Goal: Check status: Check status

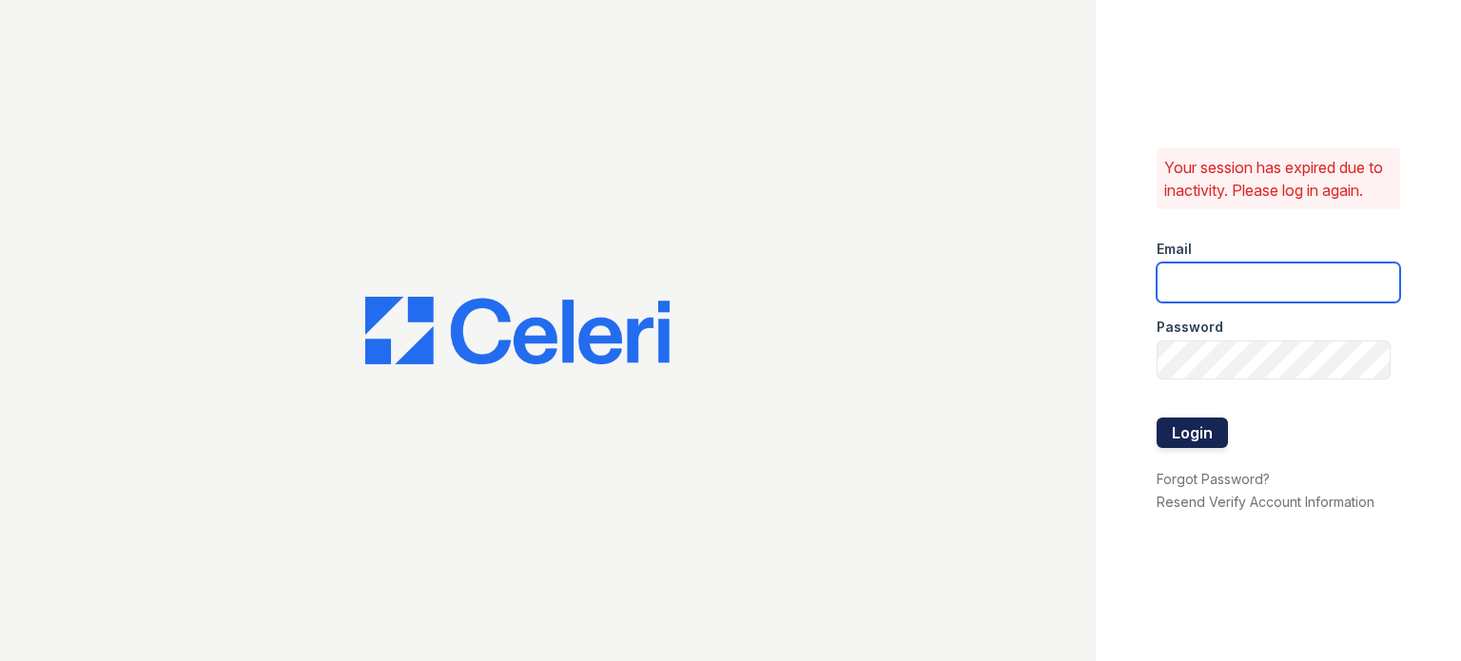
type input "sidney.contee@greystar.com"
click at [1175, 437] on button "Login" at bounding box center [1192, 433] width 71 height 30
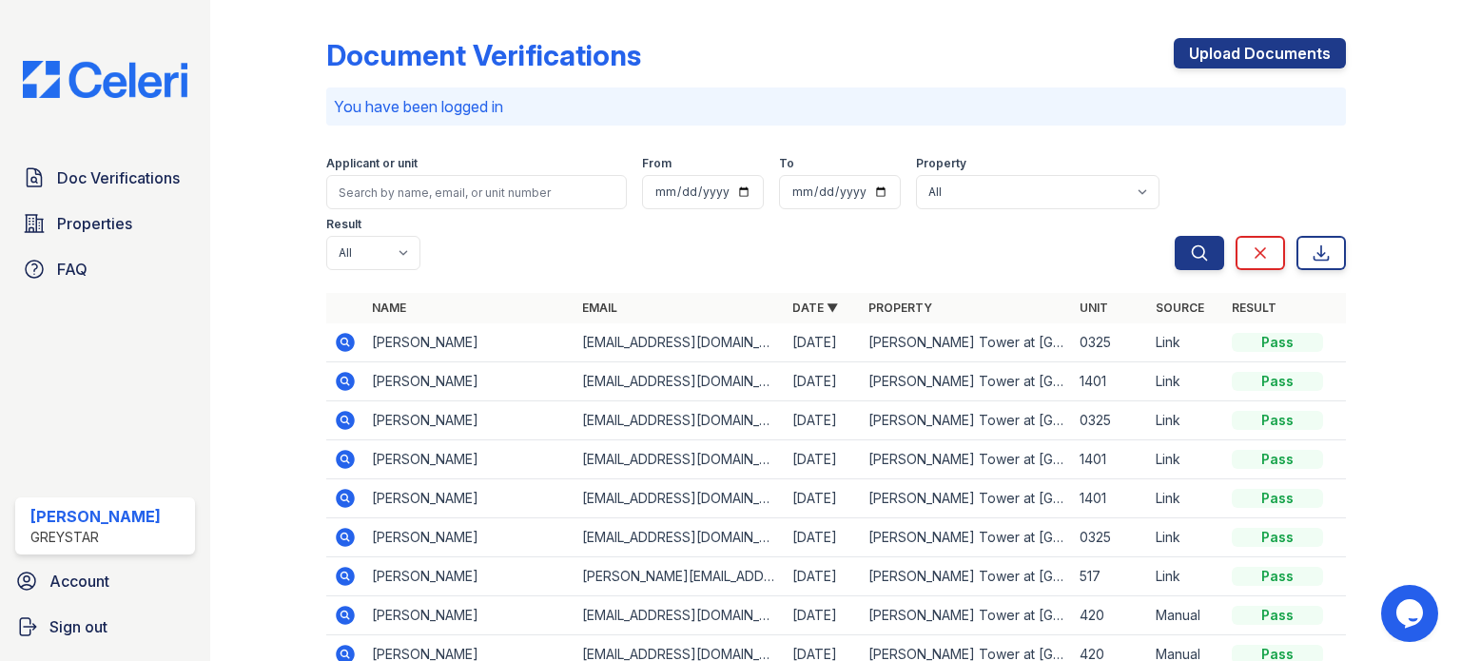
click at [350, 381] on icon at bounding box center [345, 381] width 19 height 19
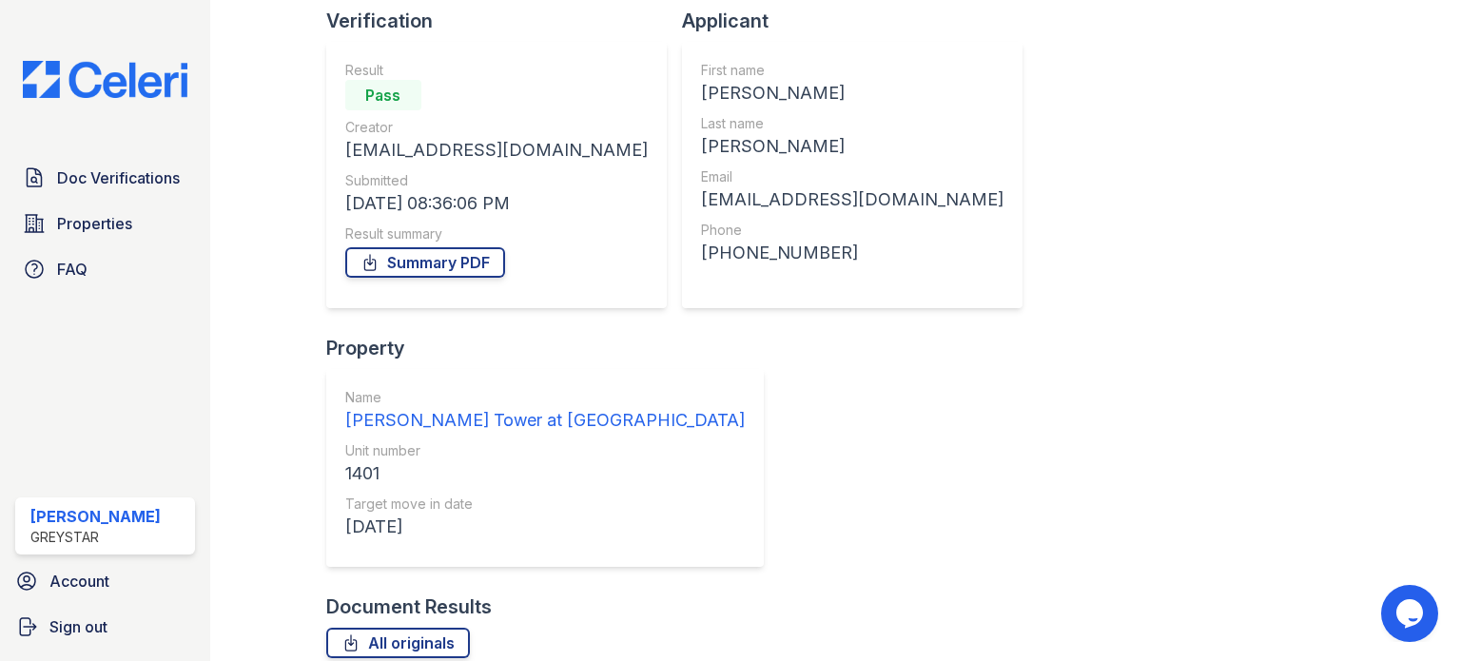
scroll to position [140, 0]
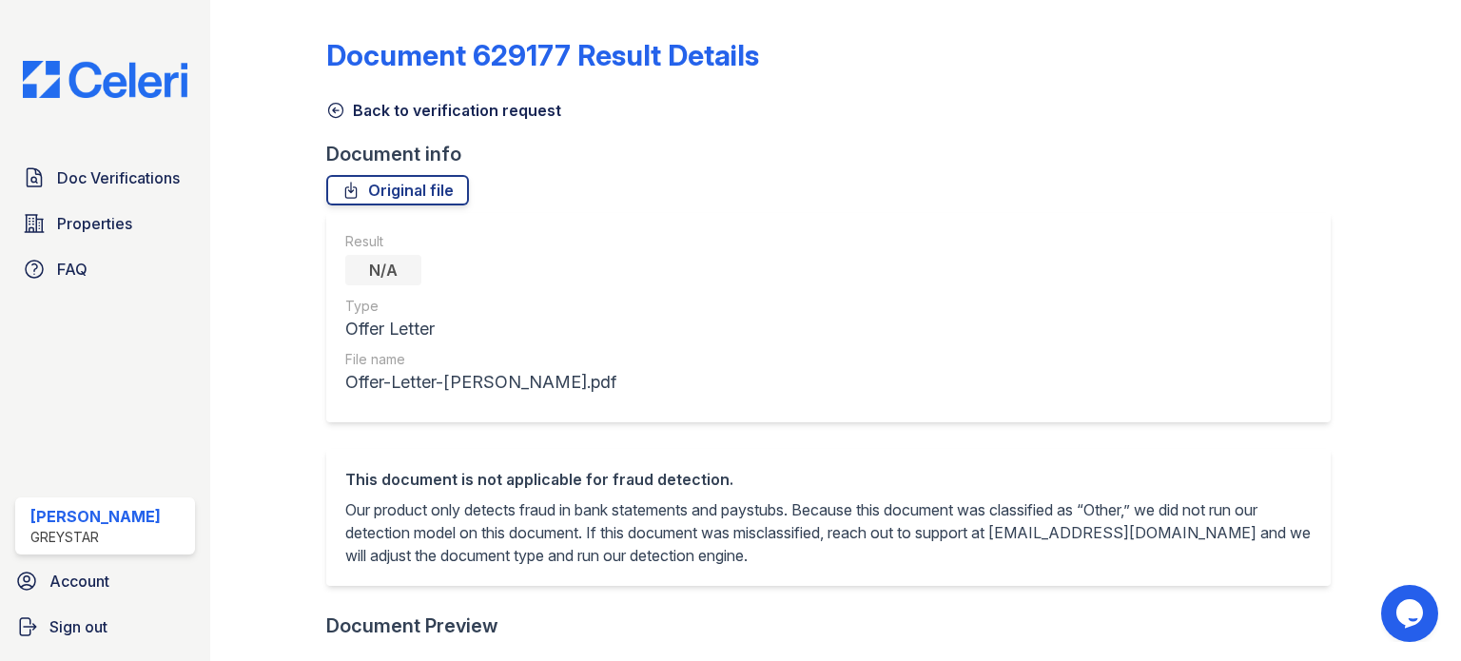
click at [340, 109] on icon at bounding box center [335, 110] width 19 height 19
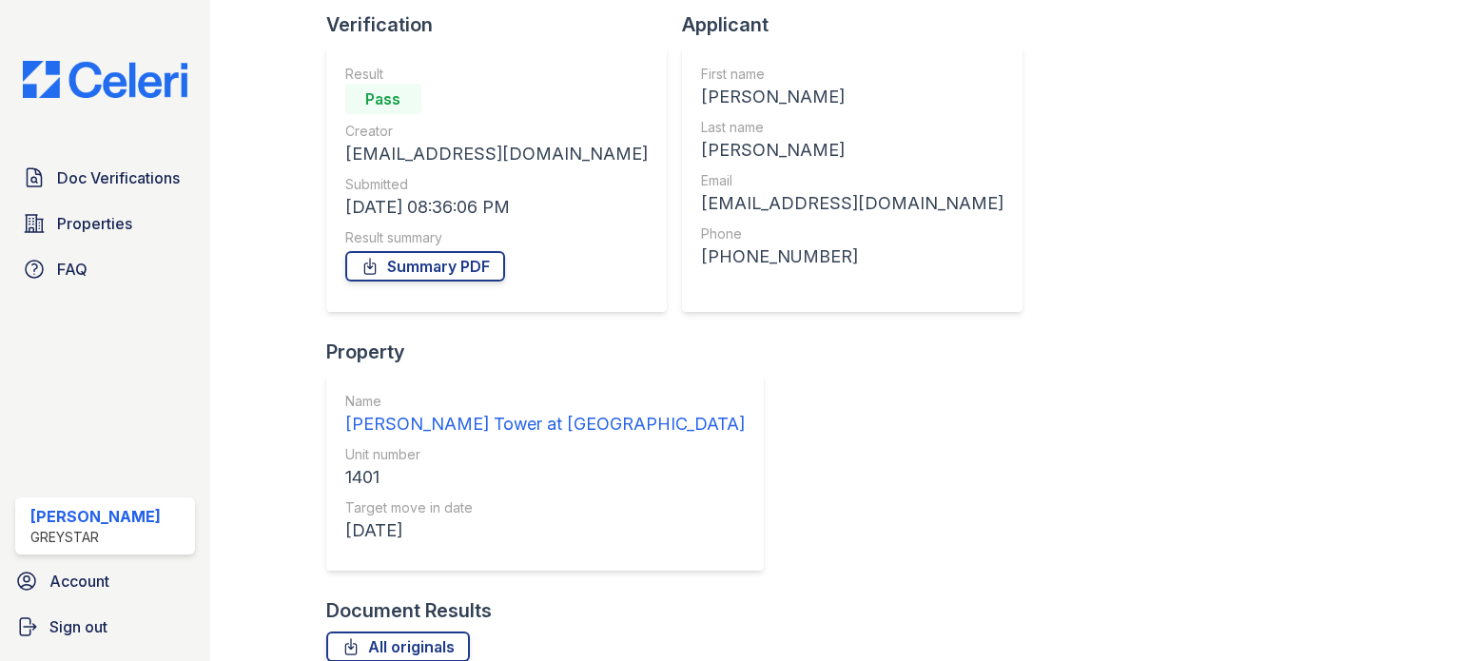
scroll to position [140, 0]
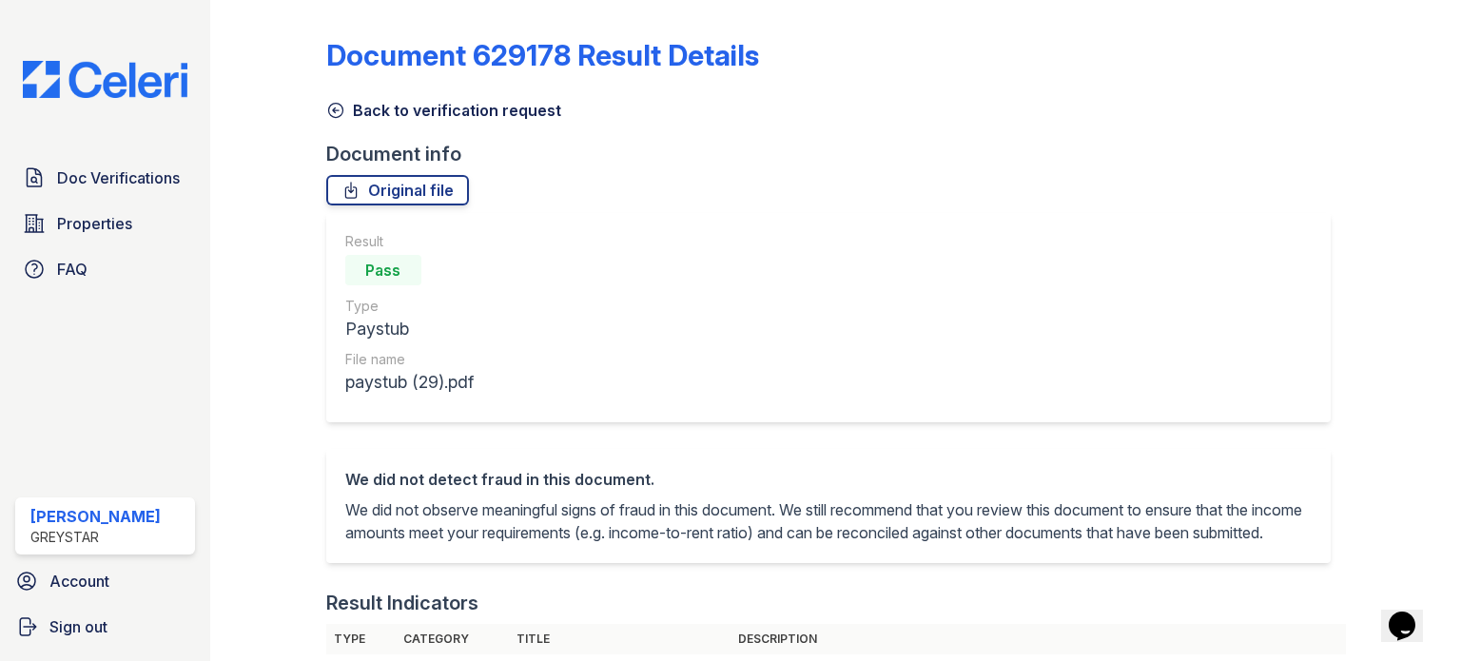
click at [337, 101] on icon at bounding box center [335, 110] width 19 height 19
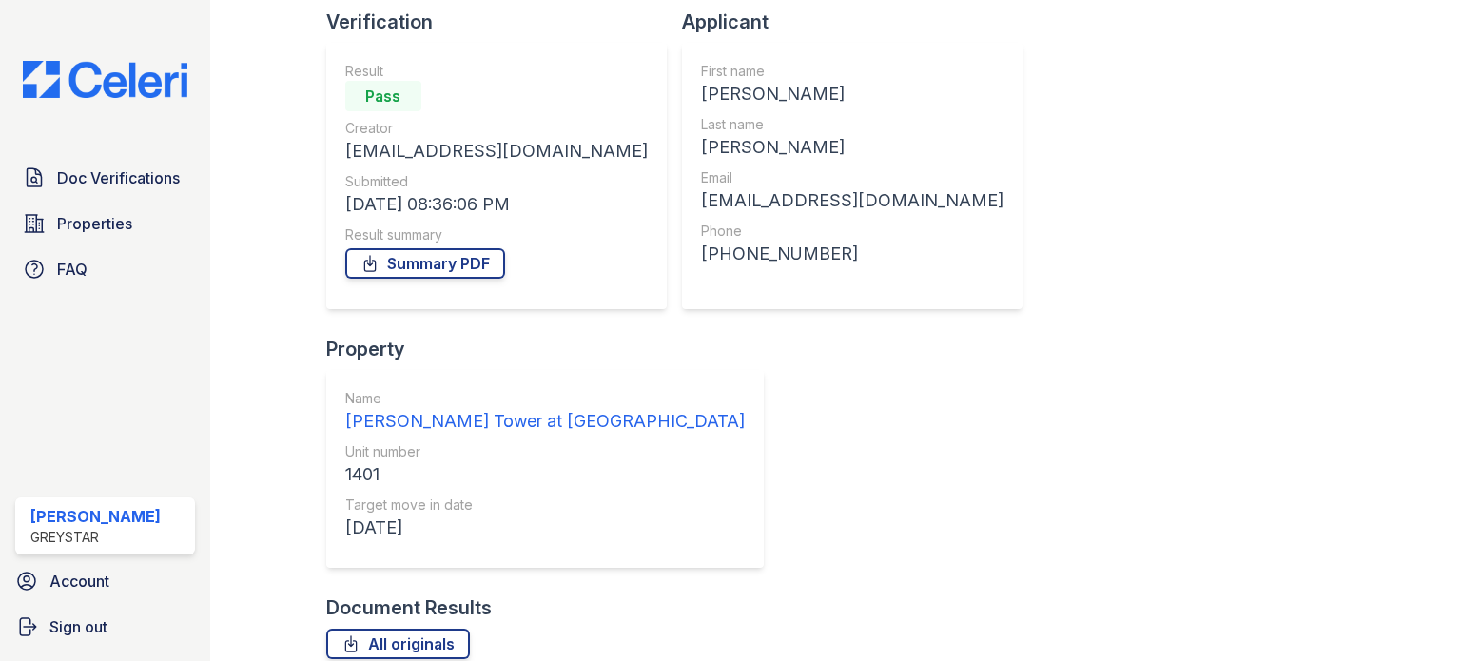
scroll to position [140, 0]
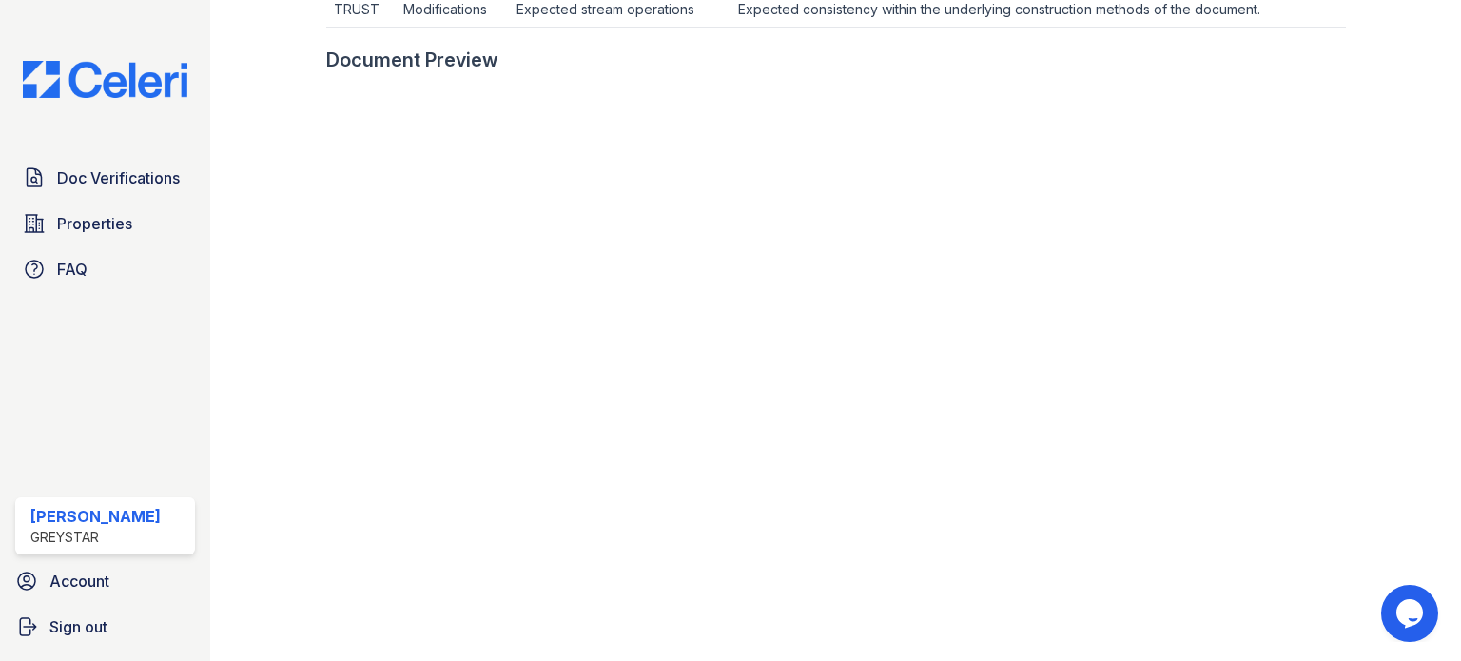
scroll to position [681, 0]
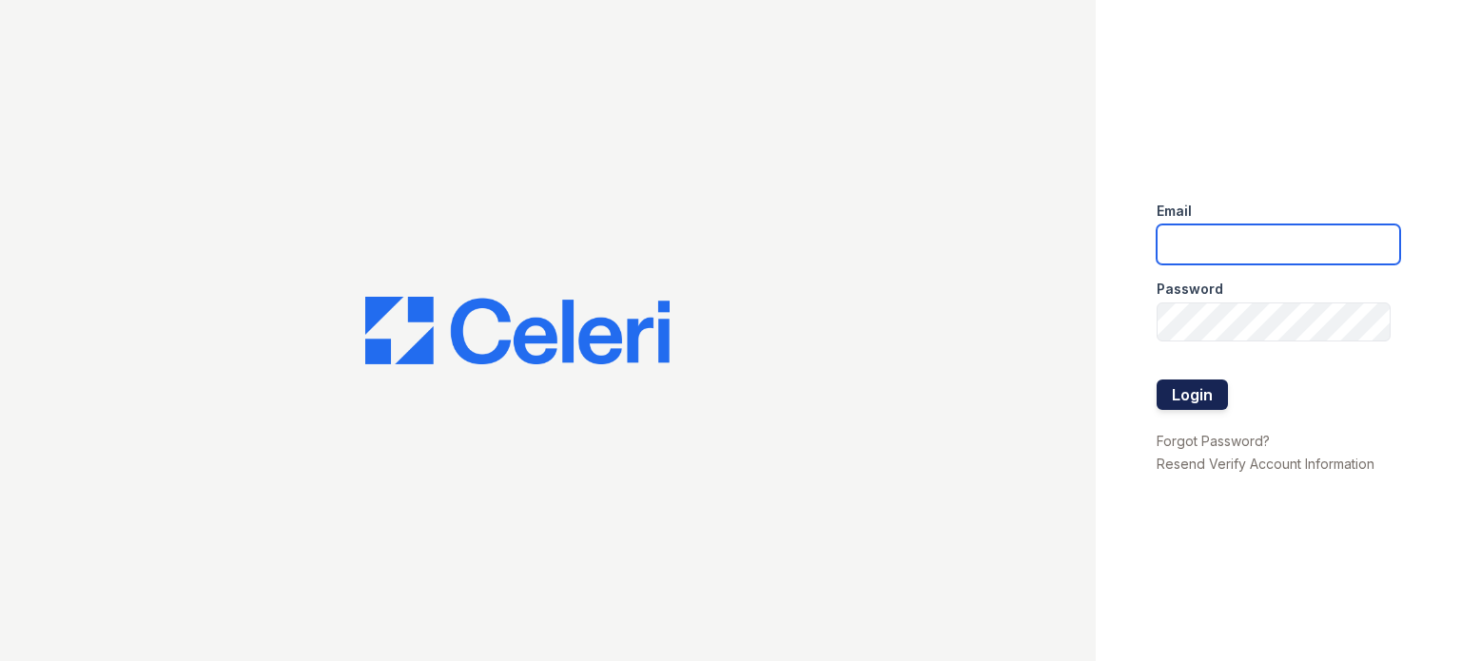
type input "[PERSON_NAME][EMAIL_ADDRESS][PERSON_NAME][DOMAIN_NAME]"
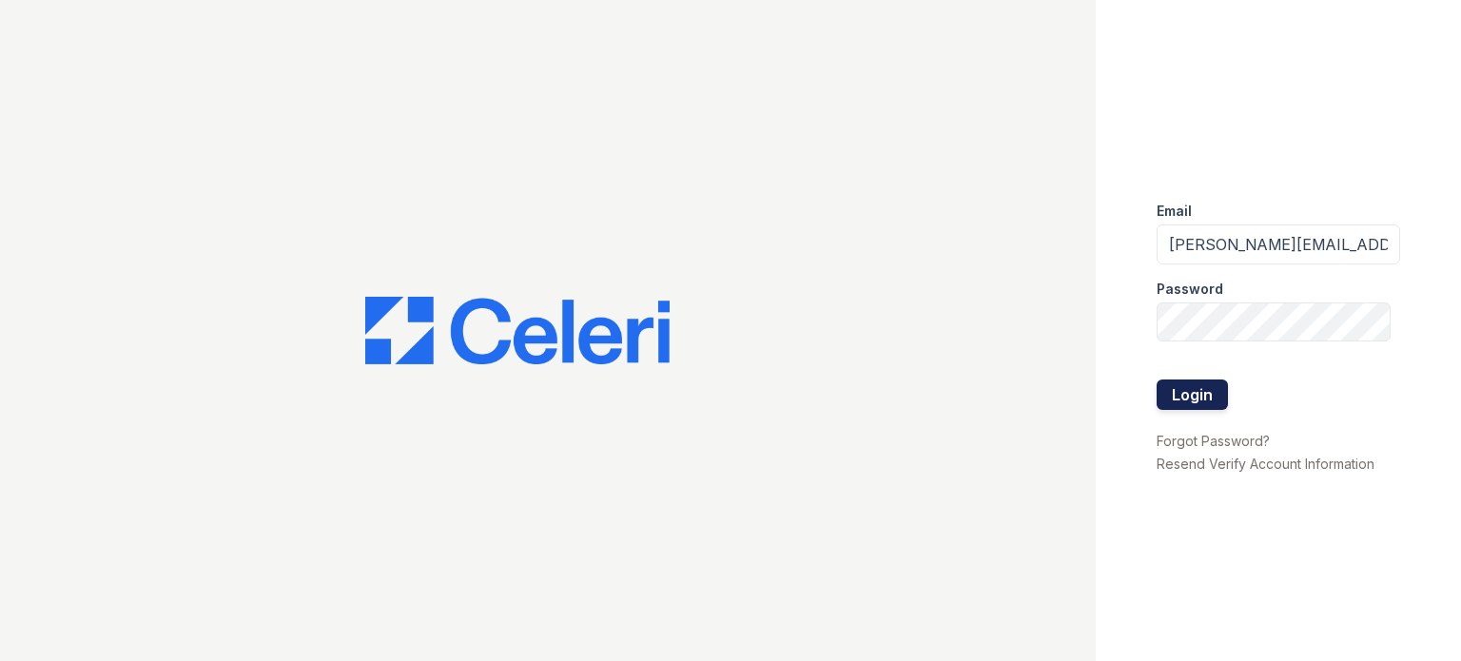
click at [1206, 401] on button "Login" at bounding box center [1192, 395] width 71 height 30
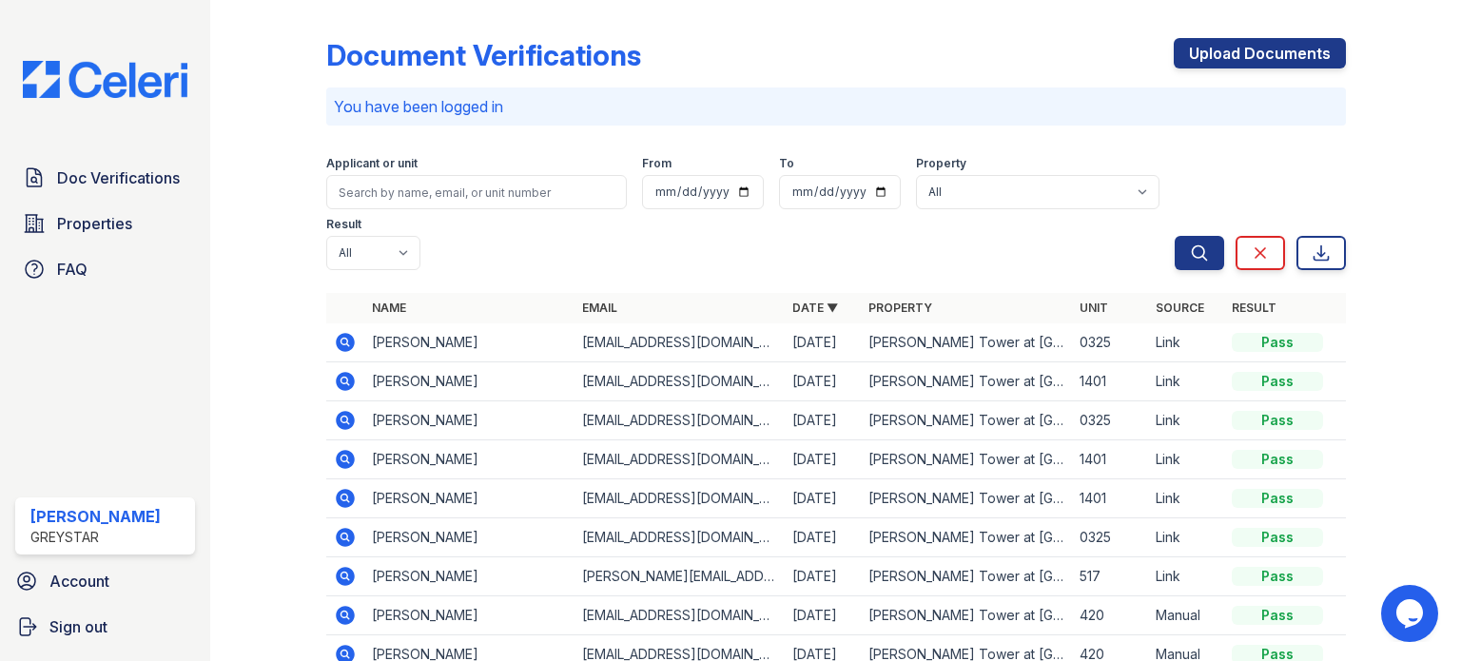
click at [341, 456] on icon at bounding box center [345, 459] width 23 height 23
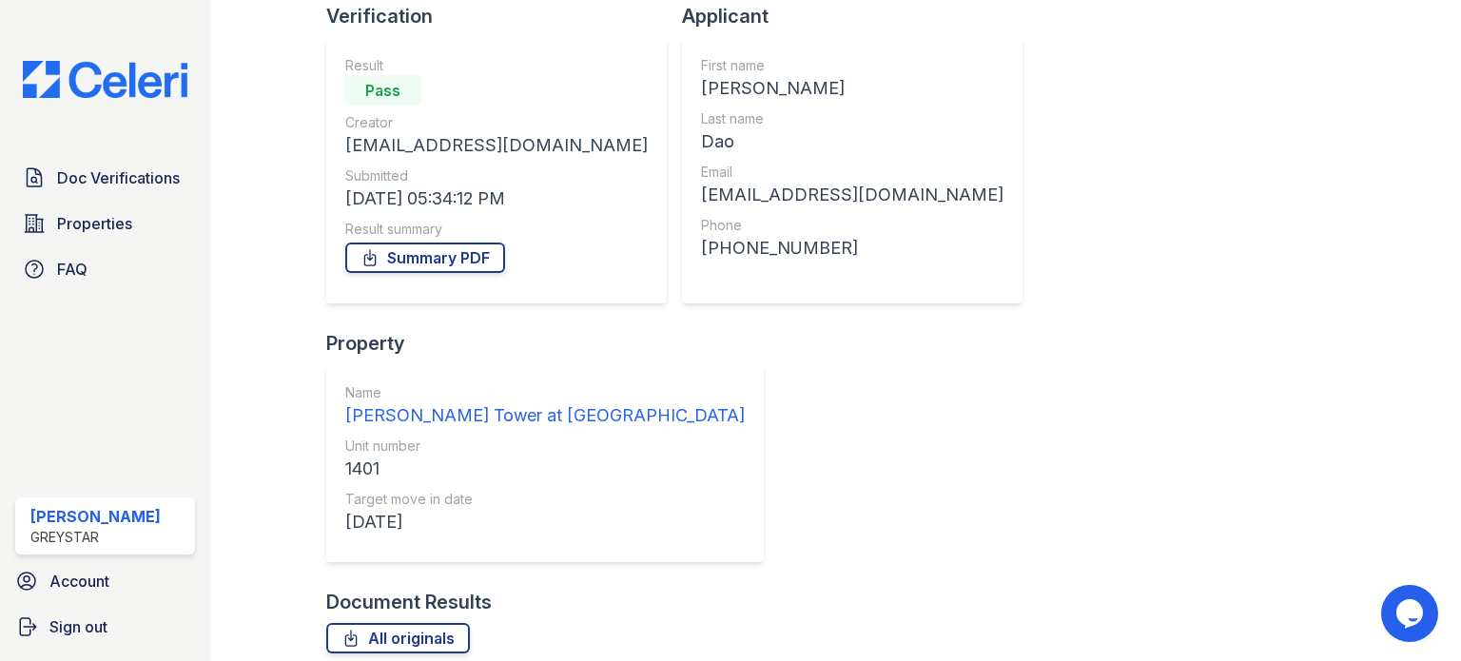
scroll to position [140, 0]
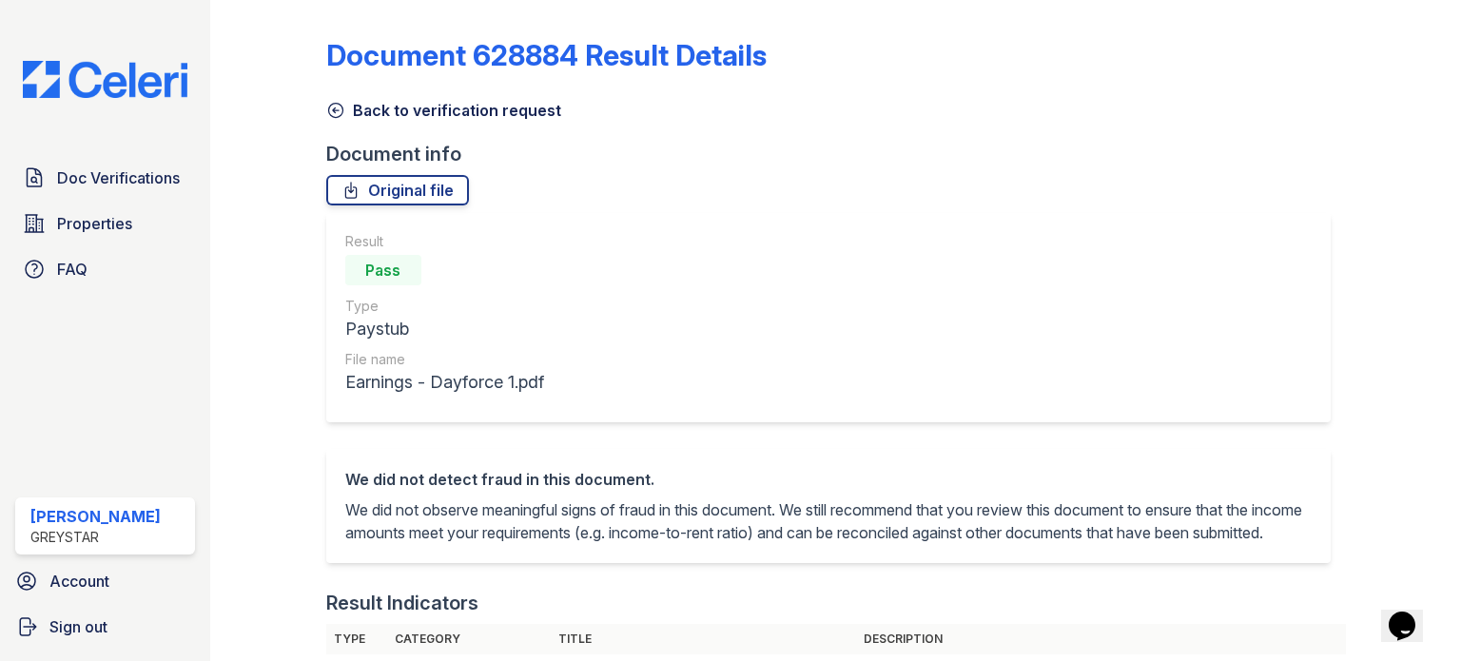
drag, startPoint x: 425, startPoint y: 184, endPoint x: 411, endPoint y: 211, distance: 31.1
click at [425, 185] on link "Original file" at bounding box center [397, 190] width 143 height 30
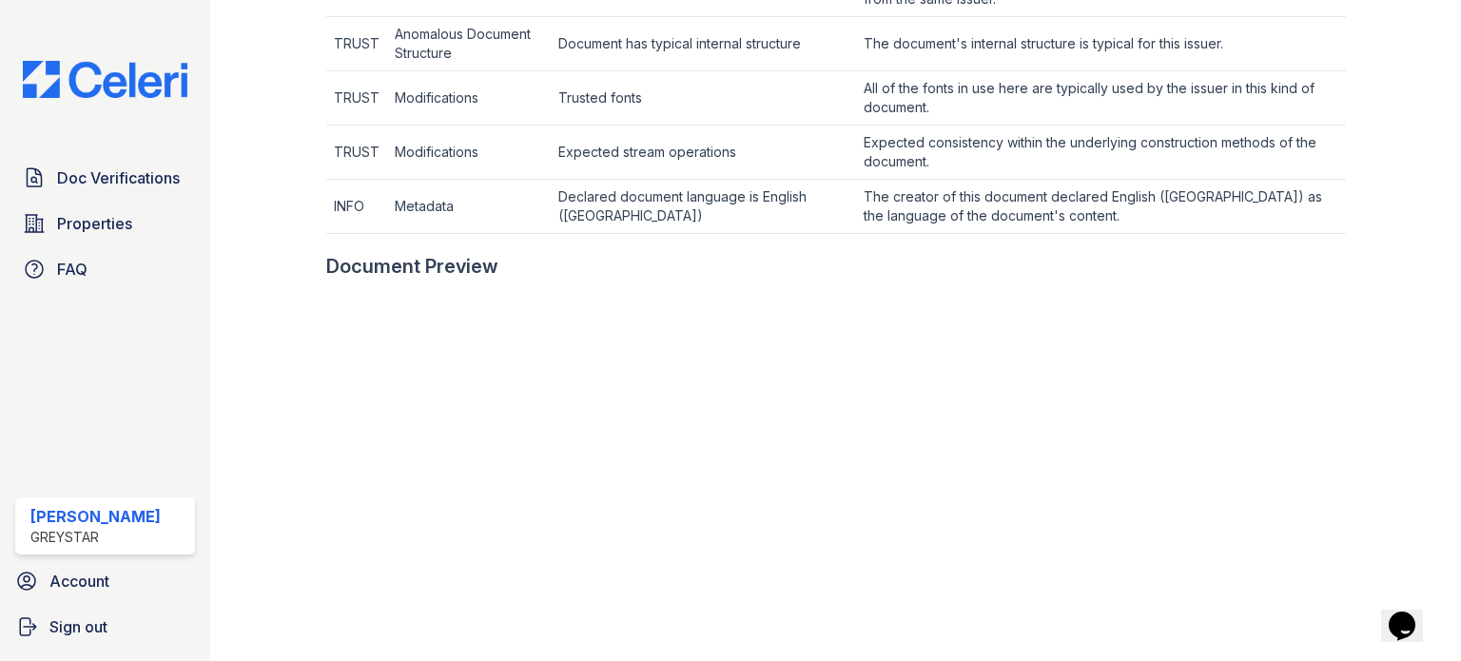
scroll to position [1047, 0]
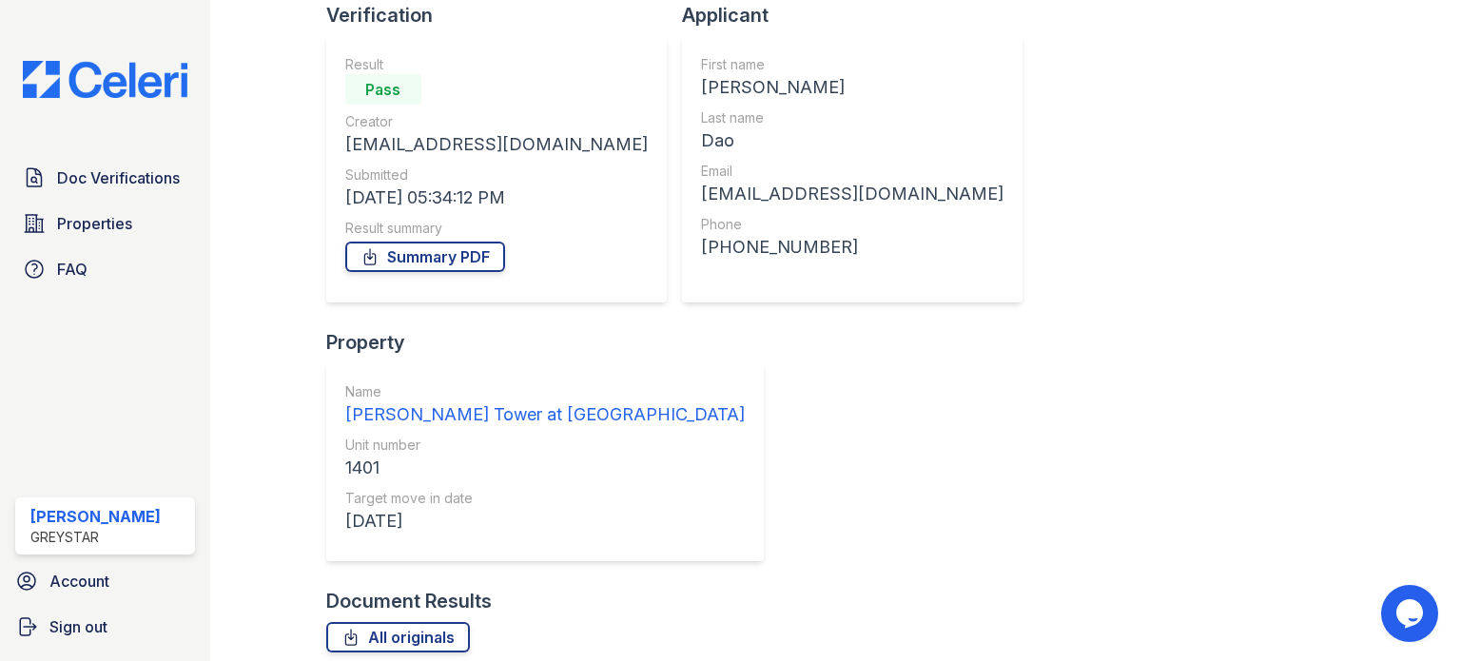
scroll to position [140, 0]
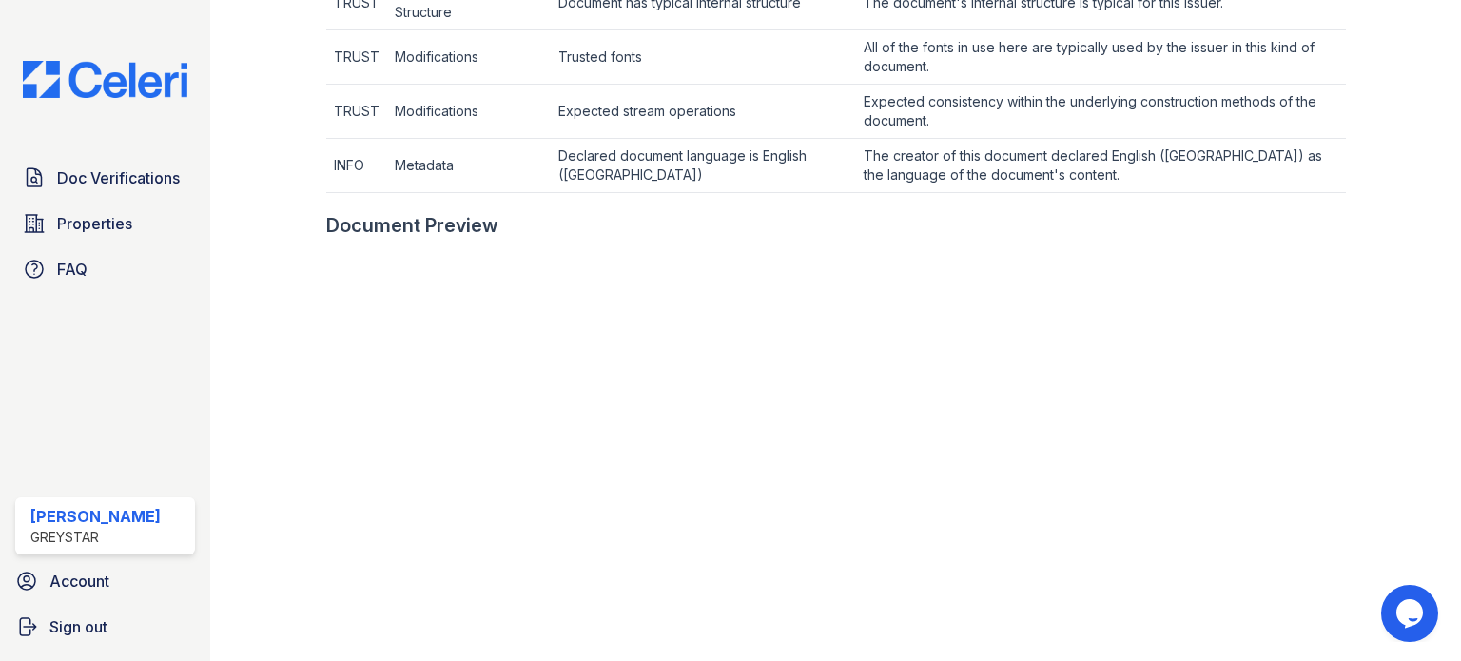
scroll to position [856, 0]
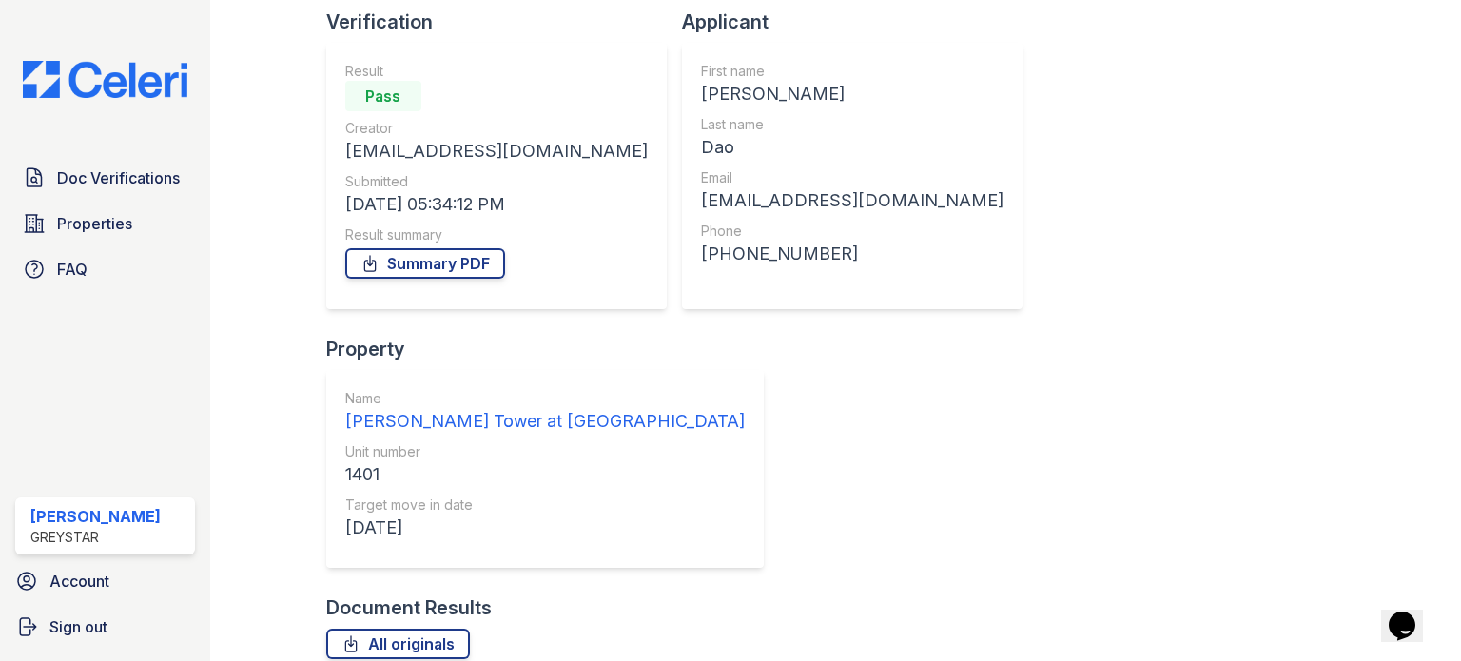
scroll to position [140, 0]
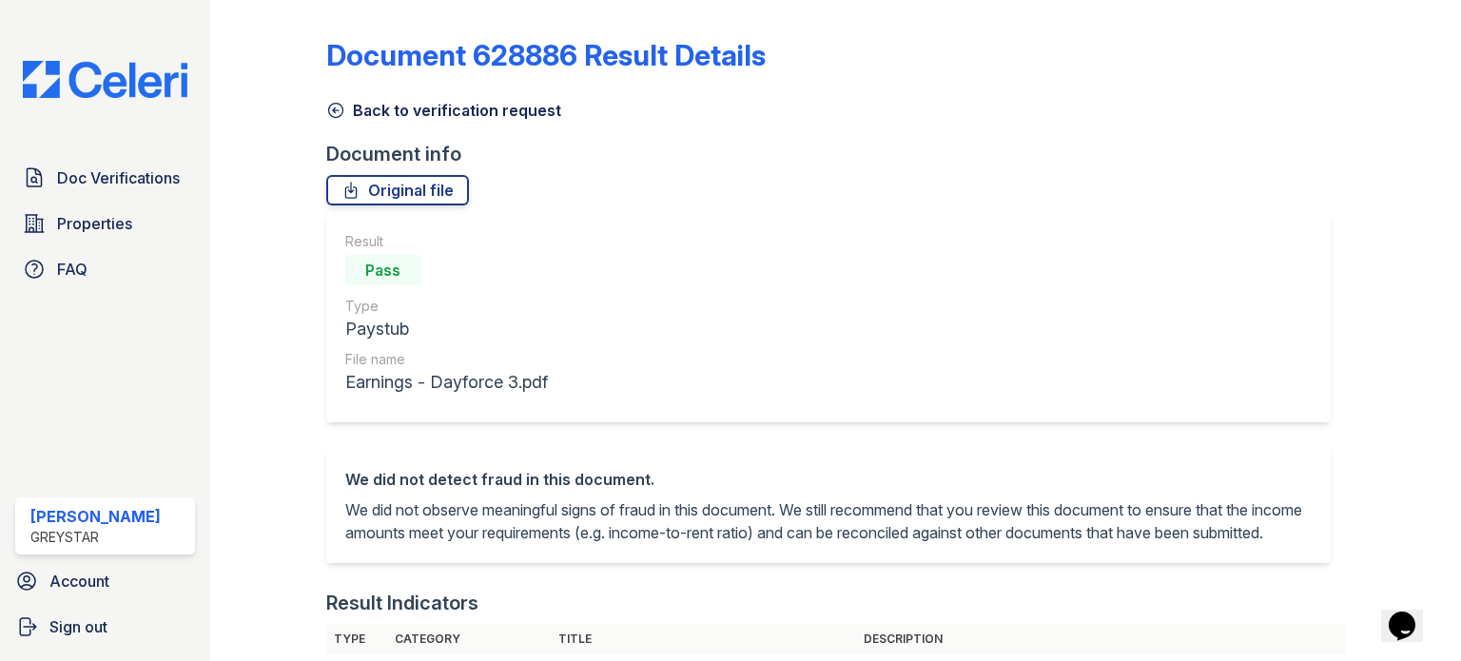
click at [336, 111] on icon at bounding box center [335, 110] width 19 height 19
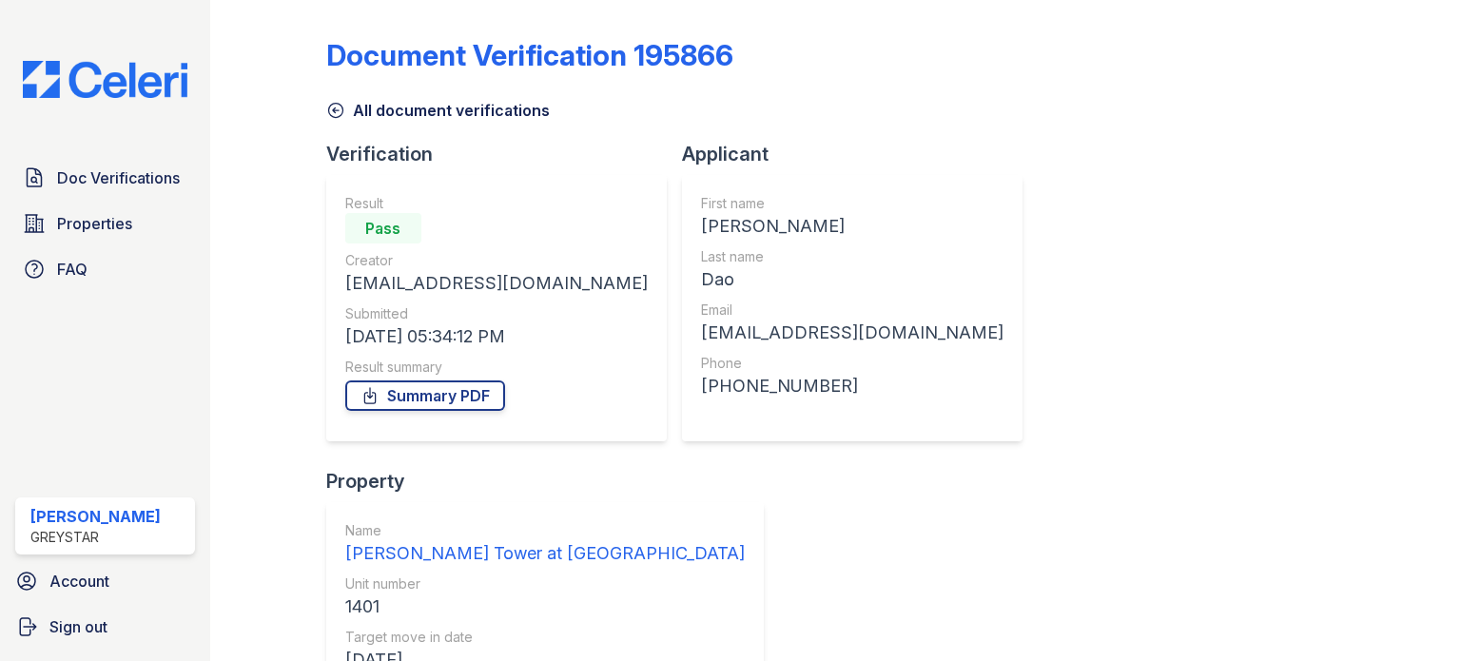
click at [343, 109] on icon at bounding box center [335, 110] width 19 height 19
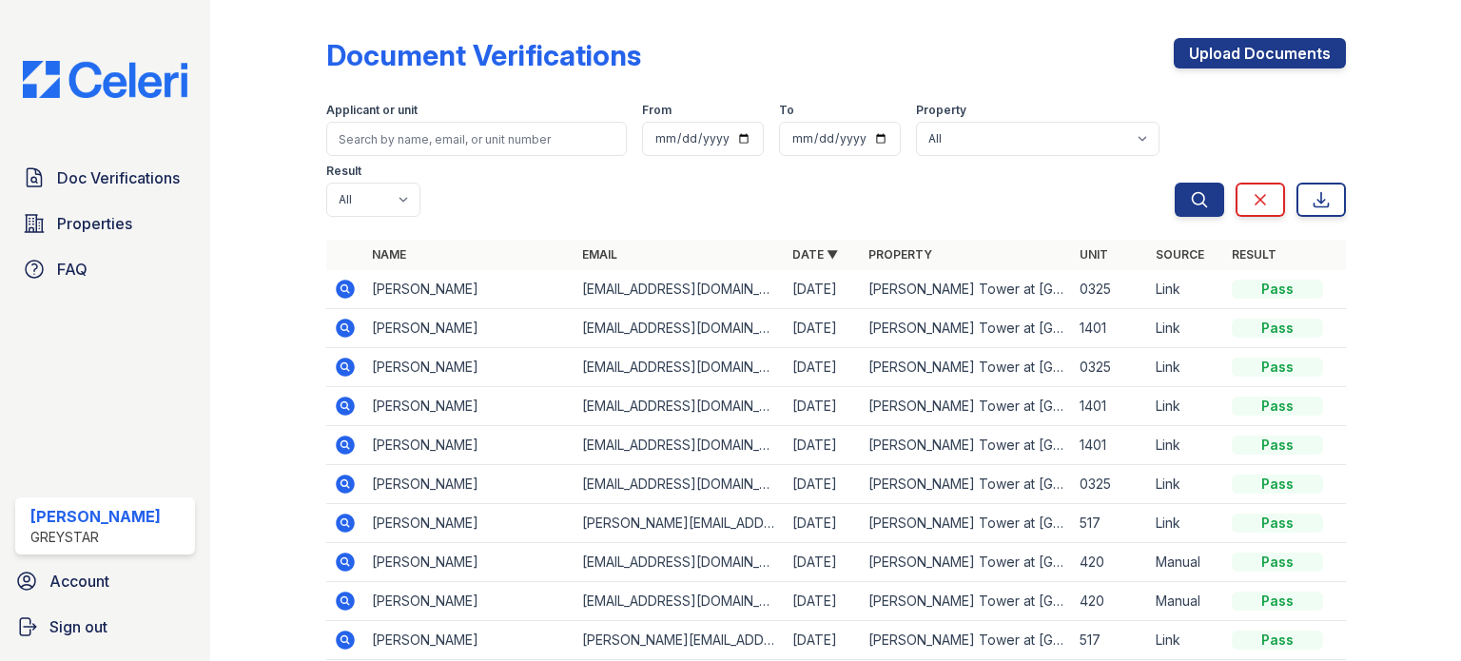
click at [343, 406] on icon at bounding box center [345, 406] width 23 height 23
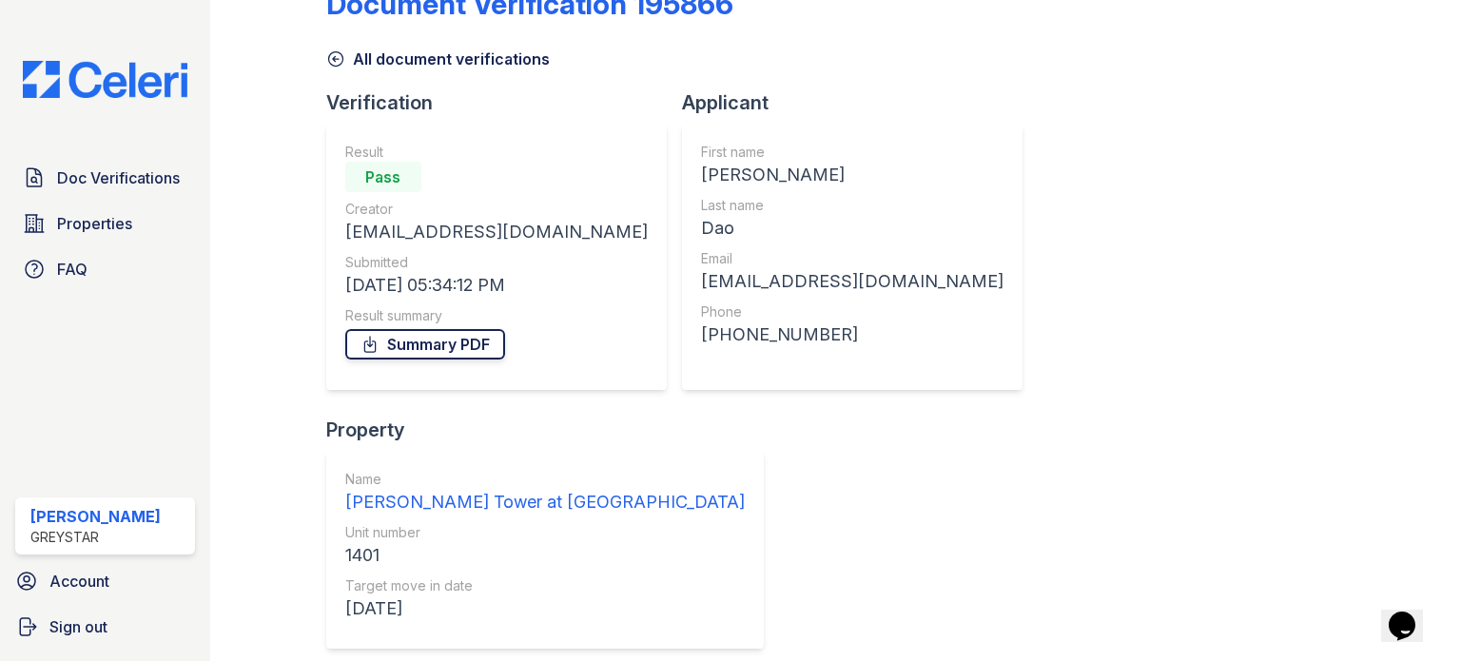
scroll to position [140, 0]
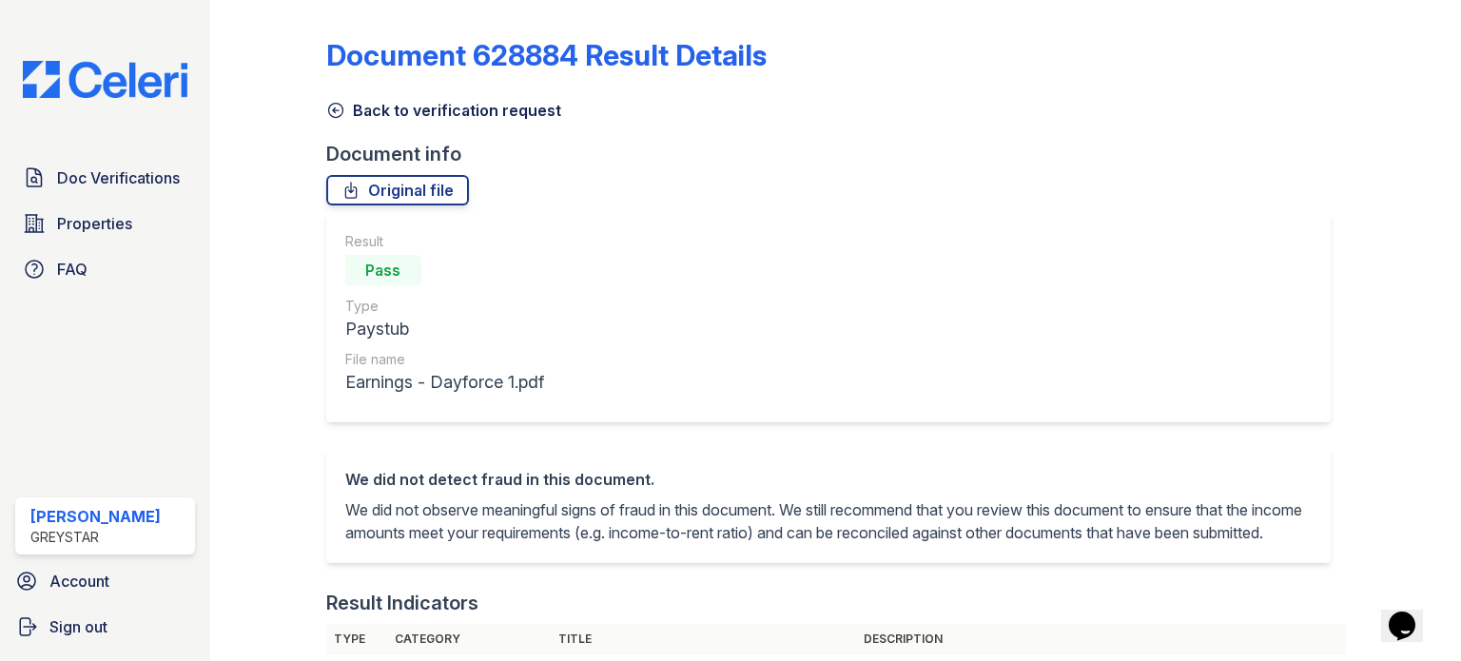
click at [337, 108] on icon at bounding box center [335, 110] width 19 height 19
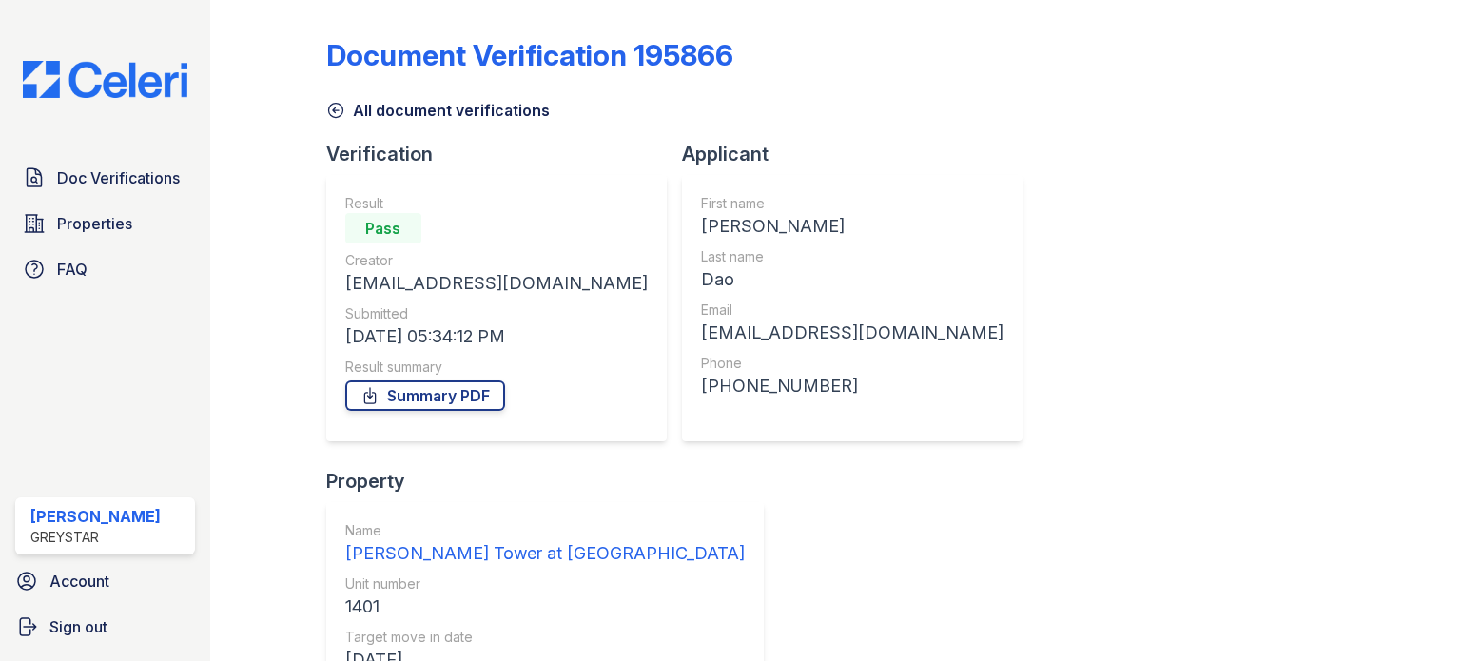
click at [337, 107] on icon at bounding box center [335, 110] width 19 height 19
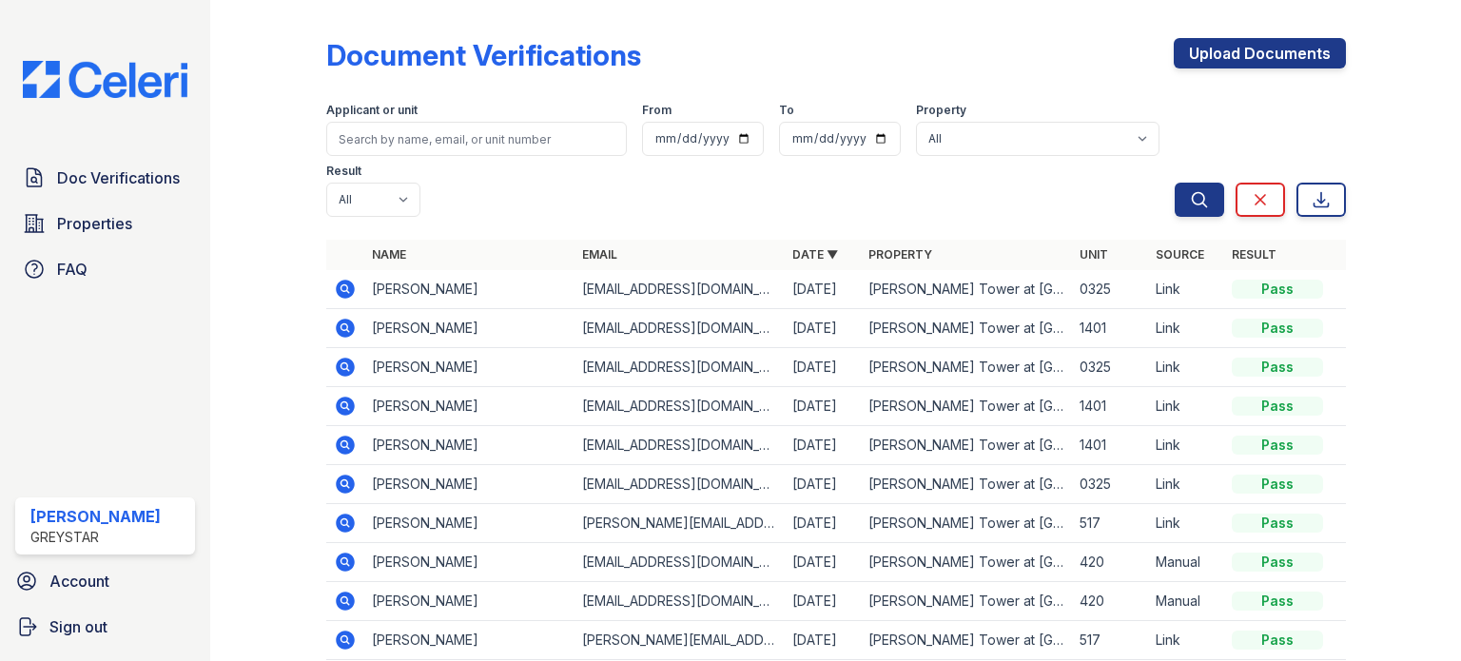
click at [339, 326] on icon at bounding box center [345, 328] width 19 height 19
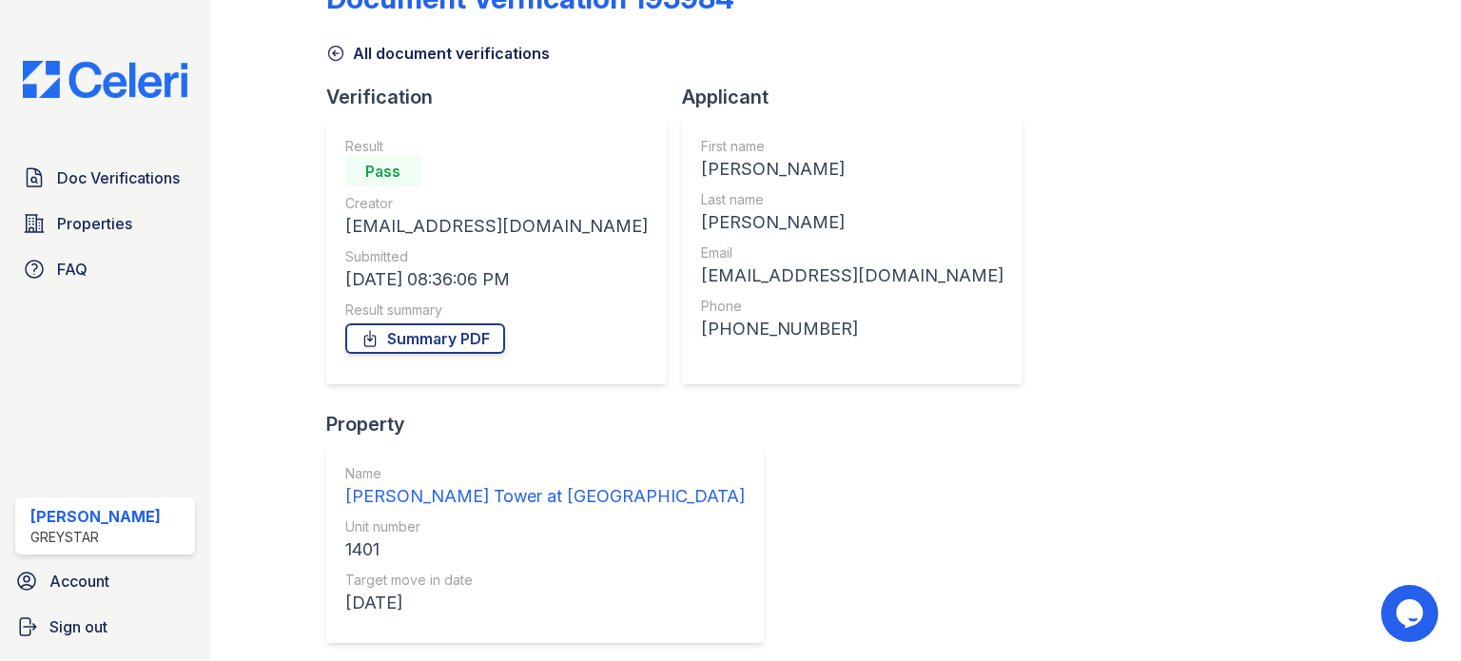
scroll to position [140, 0]
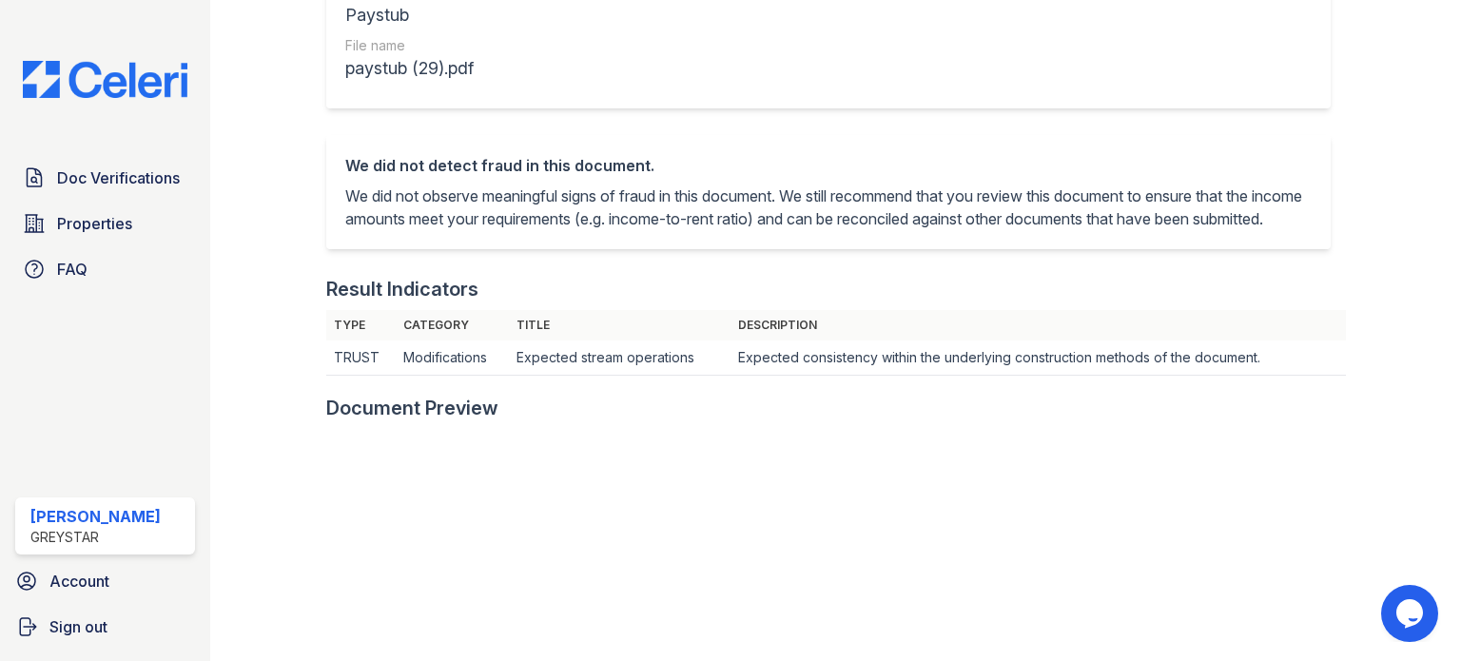
scroll to position [95, 0]
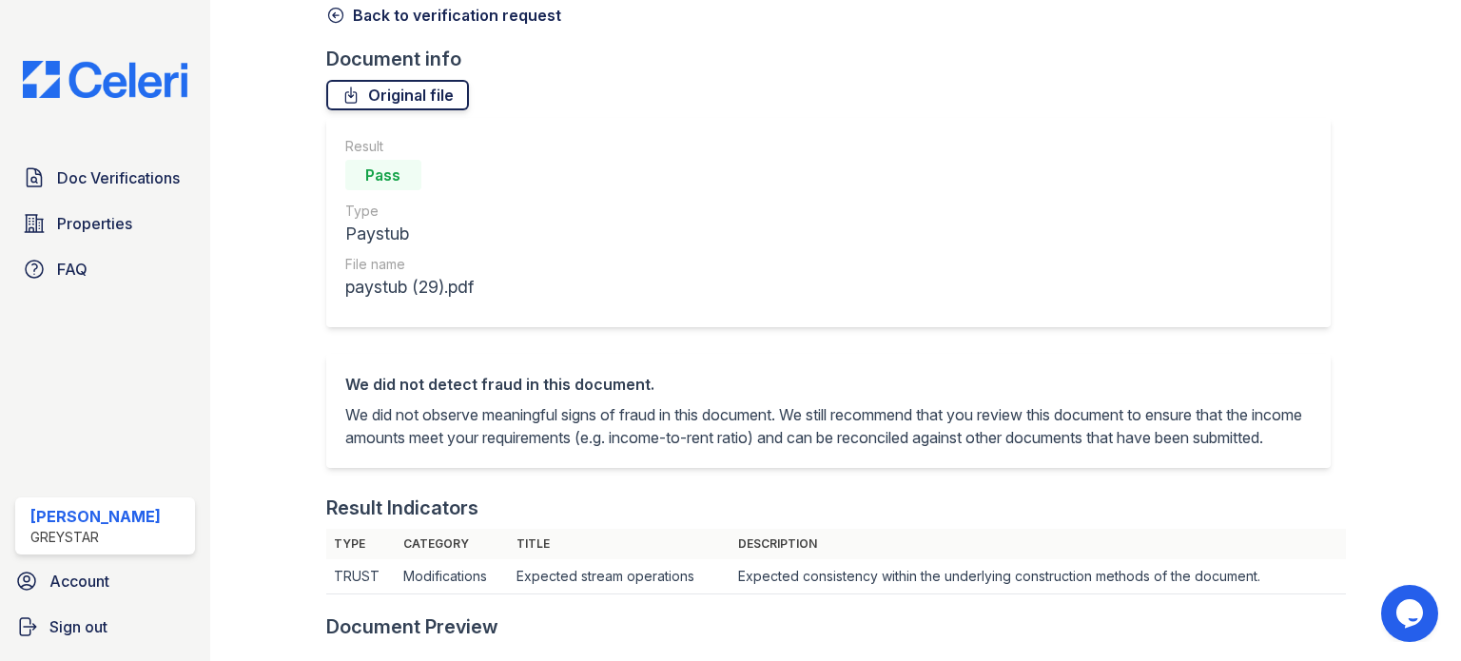
click at [388, 93] on link "Original file" at bounding box center [397, 95] width 143 height 30
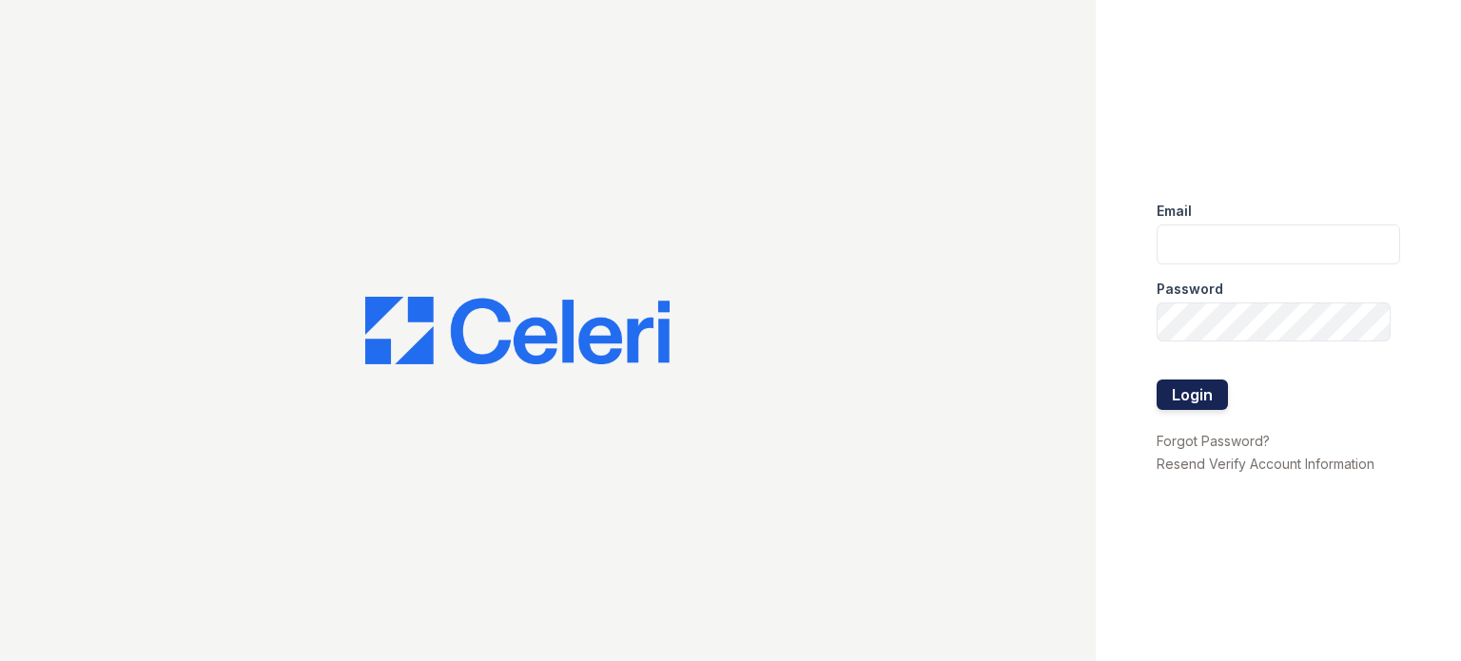
type input "[PERSON_NAME][EMAIL_ADDRESS][PERSON_NAME][DOMAIN_NAME]"
click at [1166, 388] on button "Login" at bounding box center [1192, 395] width 71 height 30
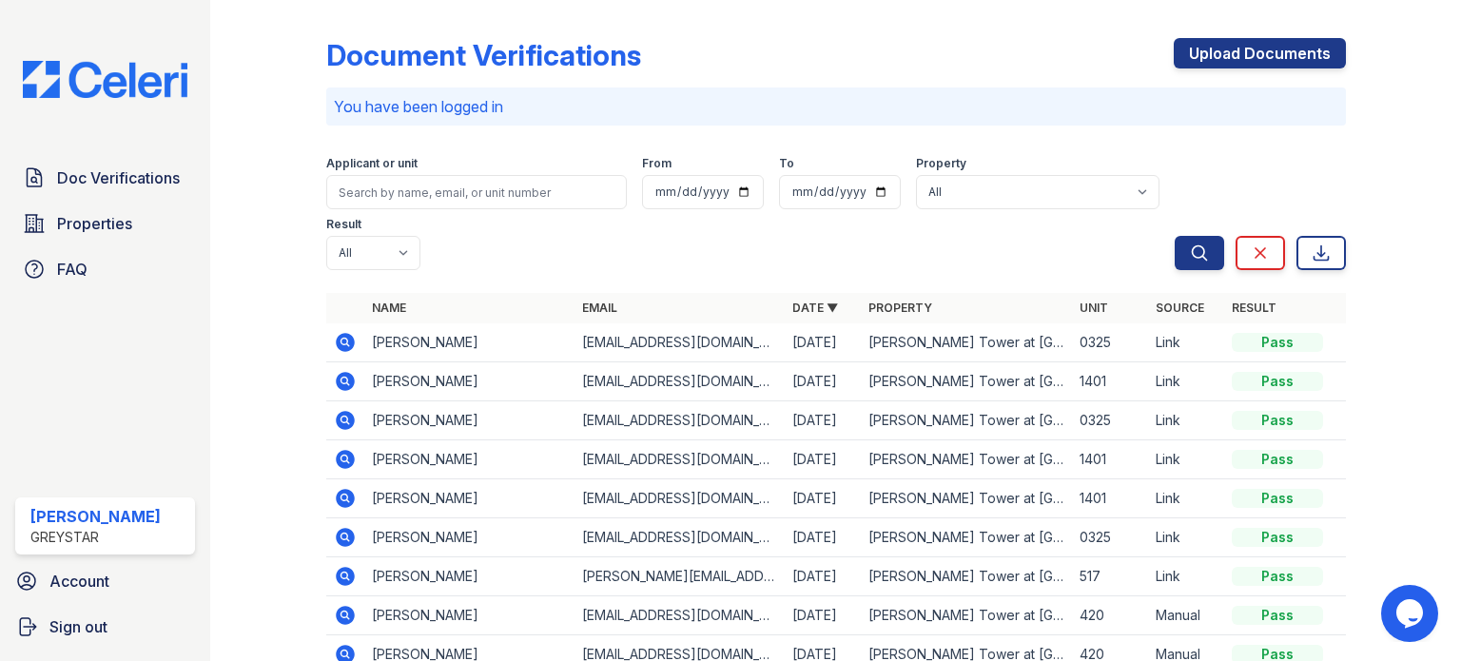
click at [343, 382] on icon at bounding box center [345, 381] width 23 height 23
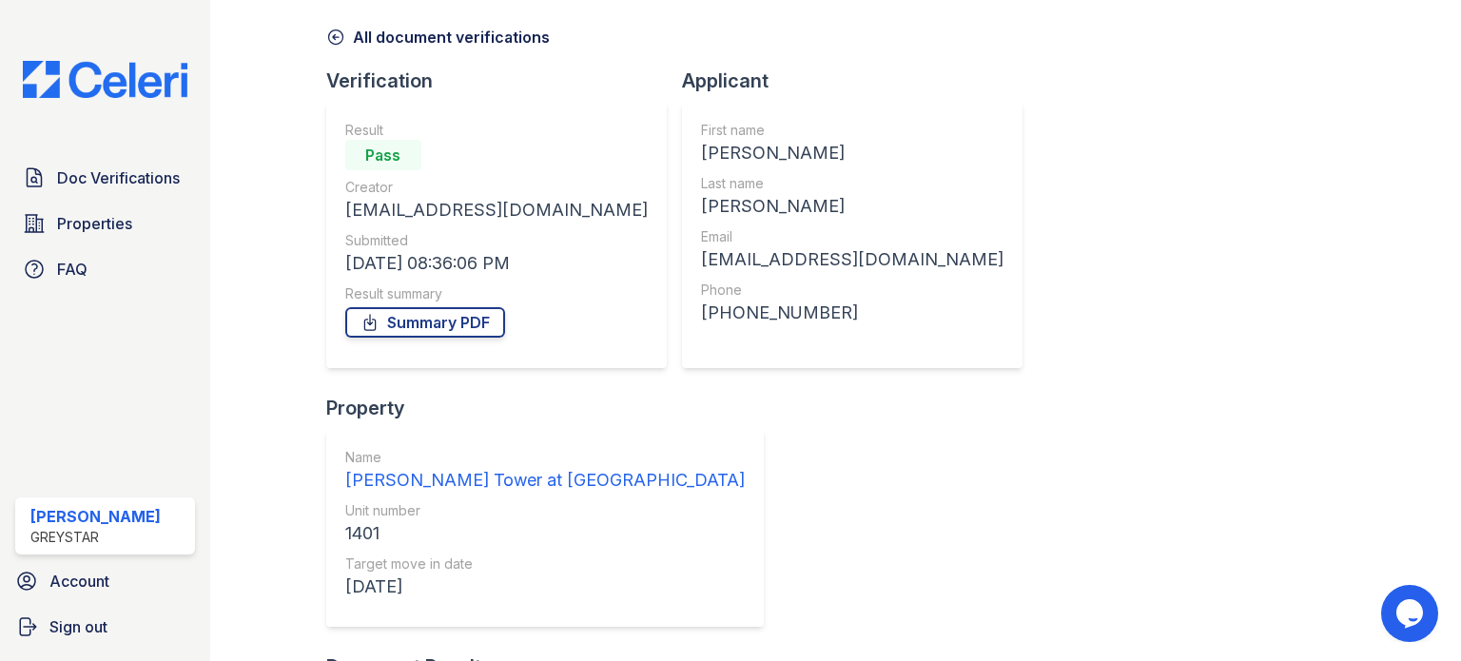
scroll to position [140, 0]
